Goal: Task Accomplishment & Management: Manage account settings

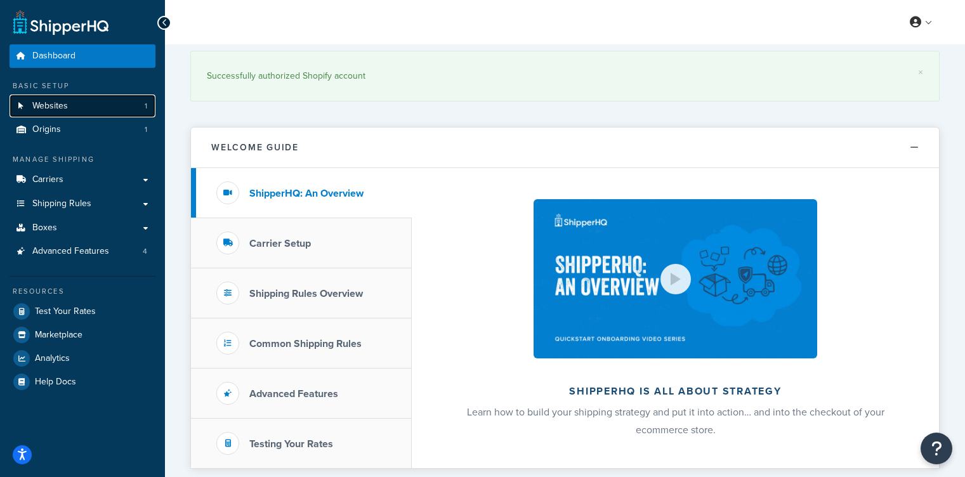
click at [119, 107] on link "Websites 1" at bounding box center [83, 106] width 146 height 23
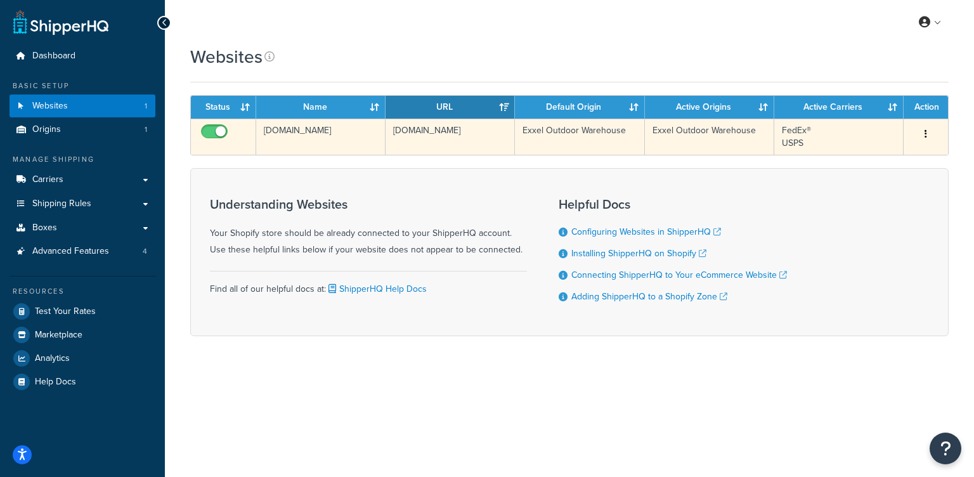
click at [346, 133] on td "h1dpcq-ih.myshopify.com" at bounding box center [320, 137] width 129 height 36
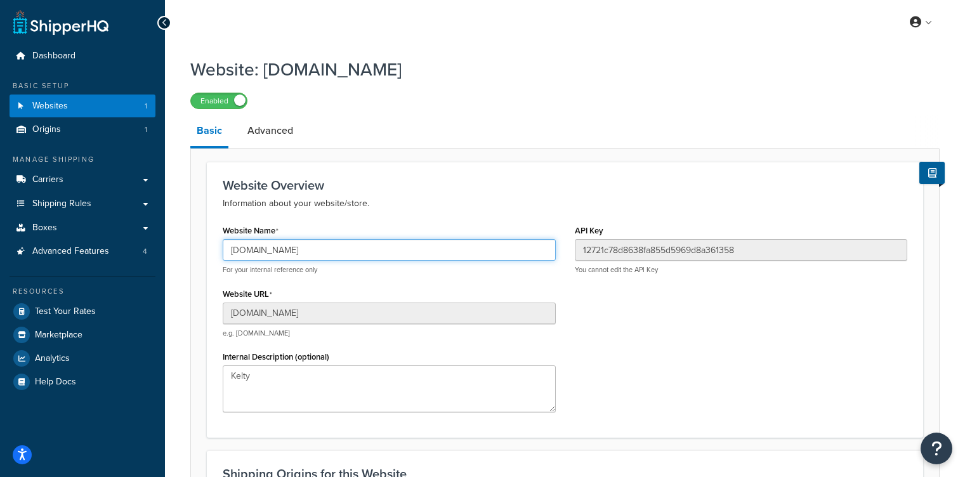
click at [367, 248] on input "[DOMAIN_NAME]" at bounding box center [389, 250] width 333 height 22
click at [367, 248] on input "h1dpcq-ih.myshopify.com" at bounding box center [389, 250] width 333 height 22
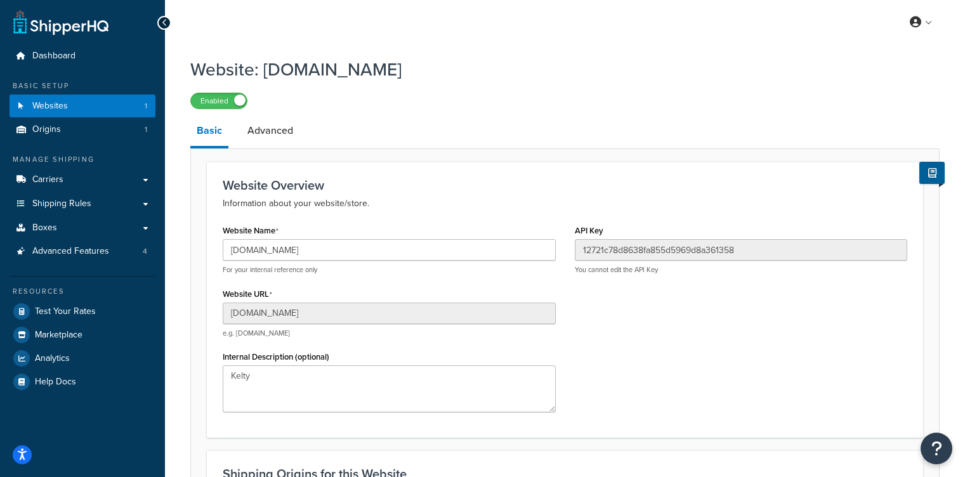
click at [620, 298] on div "Website Name h1dpcq-ih.myshopify.com For your internal reference only Website U…" at bounding box center [565, 321] width 704 height 200
click at [103, 207] on link "Shipping Rules" at bounding box center [83, 203] width 146 height 23
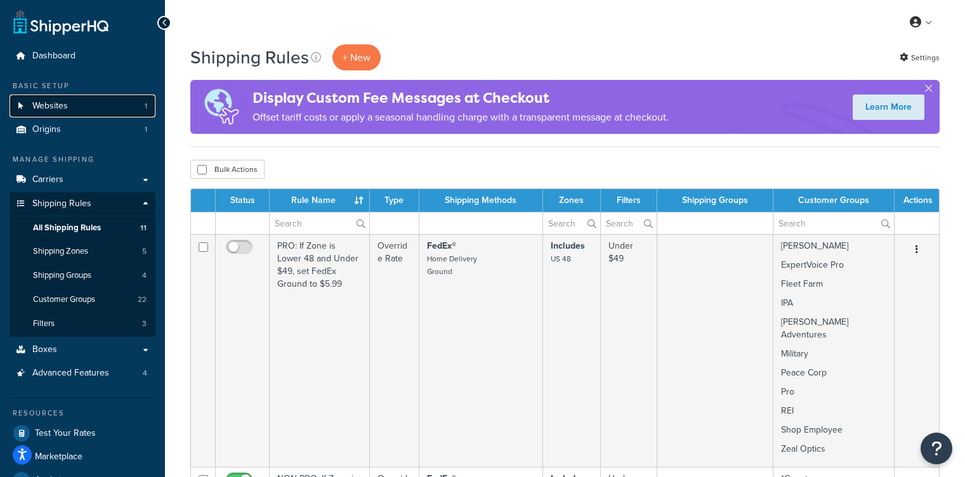
click at [95, 106] on link "Websites 1" at bounding box center [83, 106] width 146 height 23
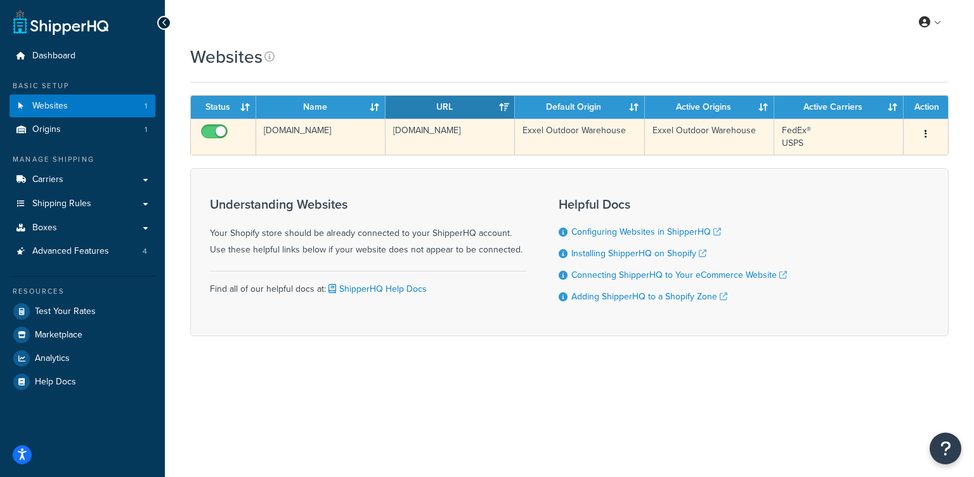
click at [933, 131] on button "button" at bounding box center [926, 134] width 18 height 20
click at [916, 131] on div "Edit" at bounding box center [926, 134] width 29 height 20
click at [909, 136] on td "Edit" at bounding box center [926, 137] width 44 height 36
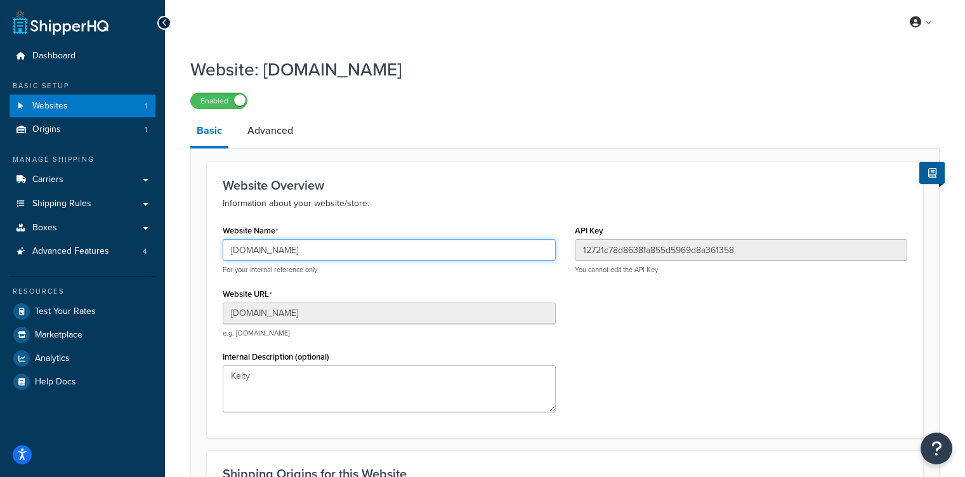
click at [424, 257] on input "h1dpcq-ih.myshopify.com" at bounding box center [389, 250] width 333 height 22
click at [426, 252] on input "h1dpcq-ih.myshopify.com" at bounding box center [389, 250] width 333 height 22
type input "www.kelty.com"
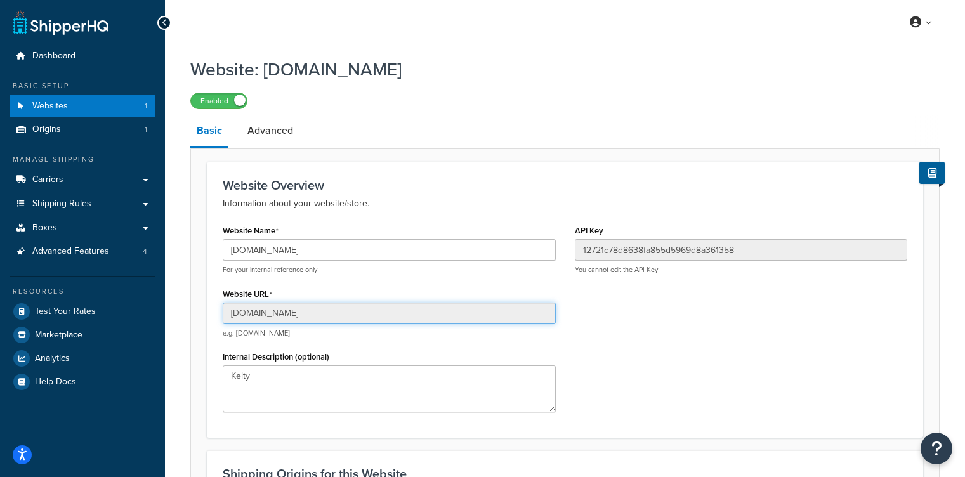
click at [483, 315] on input "h1dpcq-ih.myshopify.com" at bounding box center [389, 314] width 333 height 22
drag, startPoint x: 502, startPoint y: 316, endPoint x: 515, endPoint y: 325, distance: 16.0
click at [502, 316] on input "h1dpcq-ih.myshopify.com" at bounding box center [389, 314] width 333 height 22
click at [631, 358] on div "Website Name www.kelty.com For your internal reference only Website URL h1dpcq-…" at bounding box center [565, 321] width 704 height 200
click at [280, 138] on link "Advanced" at bounding box center [270, 130] width 58 height 30
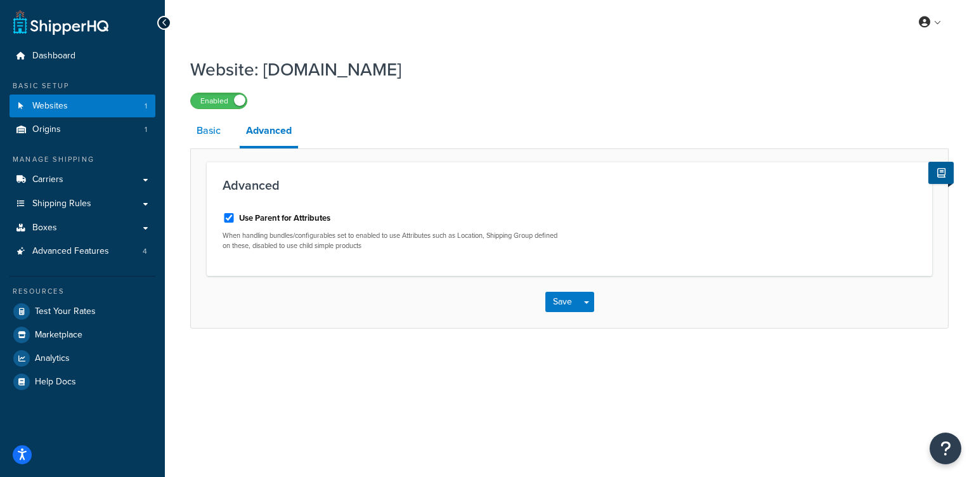
click at [199, 133] on link "Basic" at bounding box center [208, 130] width 37 height 30
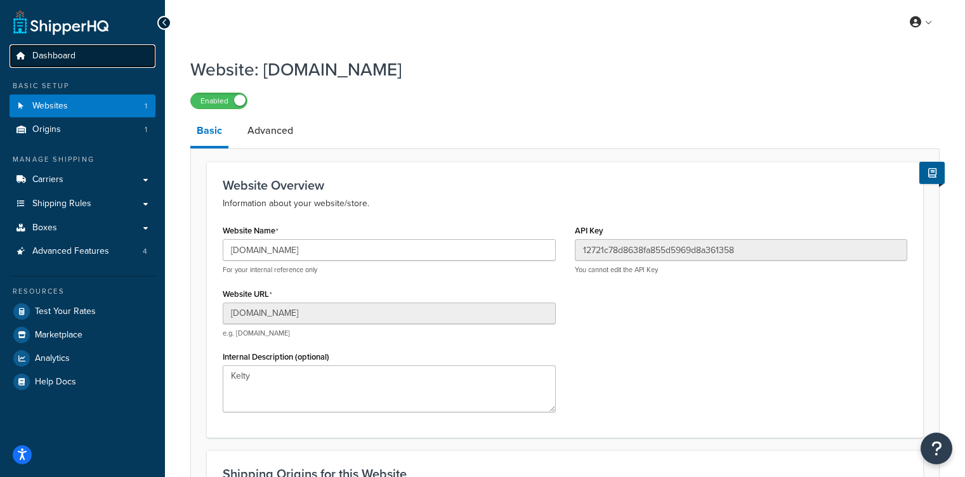
click at [79, 52] on link "Dashboard" at bounding box center [83, 55] width 146 height 23
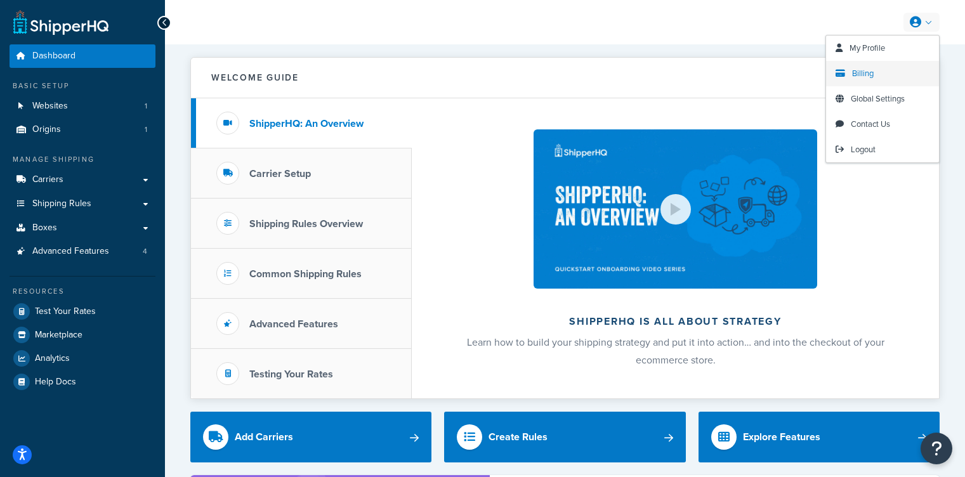
click at [894, 72] on link "Billing" at bounding box center [882, 73] width 113 height 25
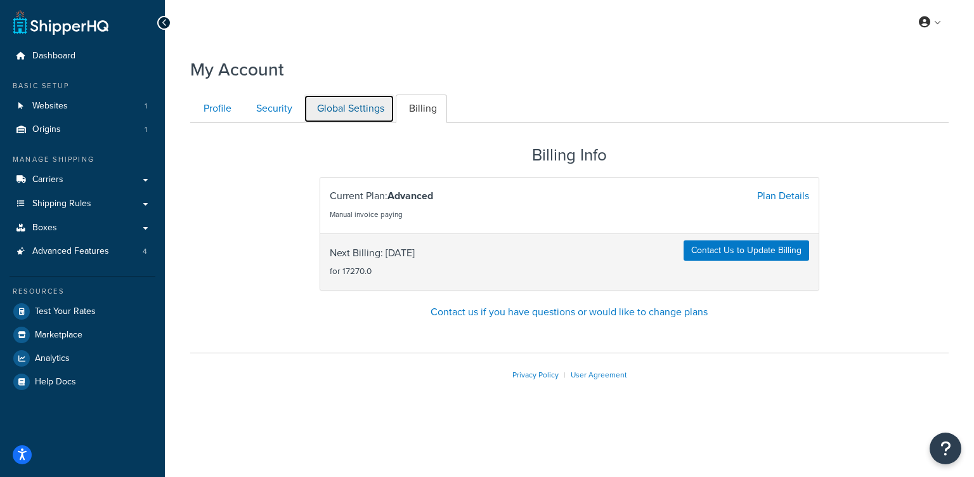
click at [334, 110] on link "Global Settings" at bounding box center [349, 109] width 91 height 29
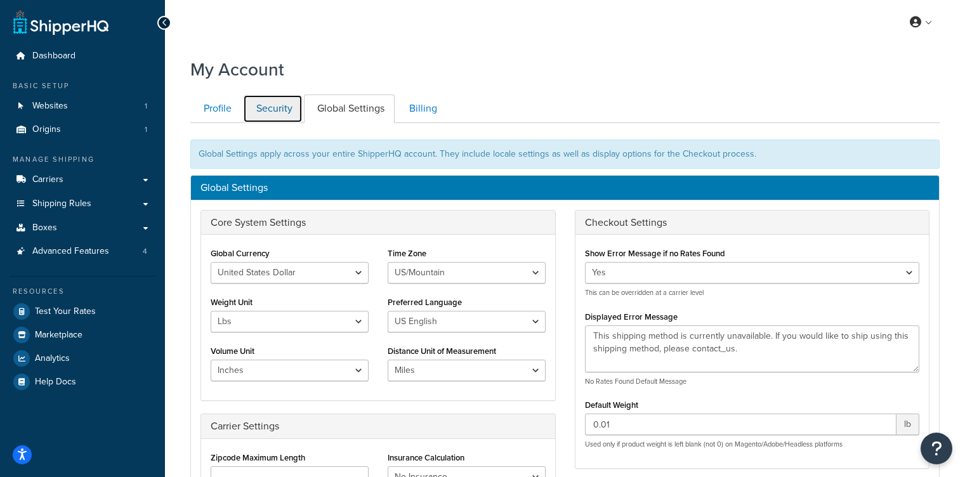
click at [285, 108] on link "Security" at bounding box center [273, 109] width 60 height 29
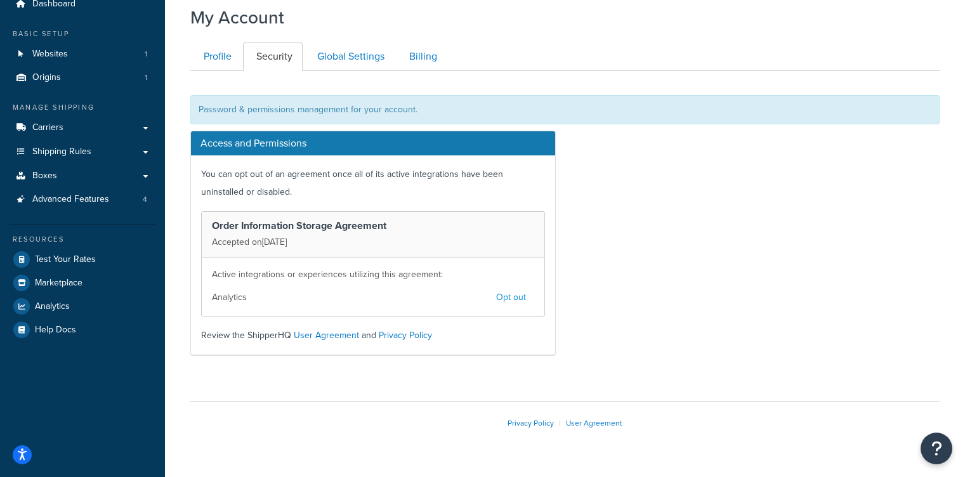
scroll to position [25, 0]
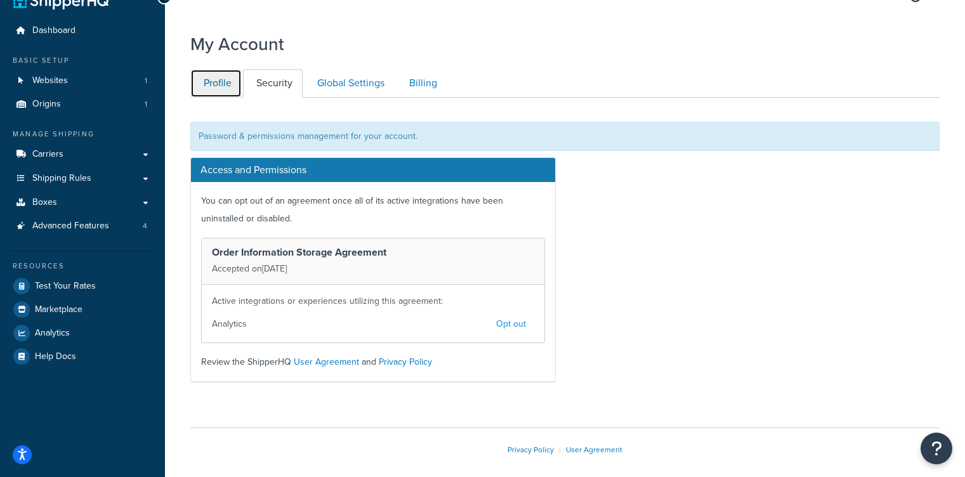
click at [223, 86] on link "Profile" at bounding box center [215, 83] width 51 height 29
